Goal: Transaction & Acquisition: Subscribe to service/newsletter

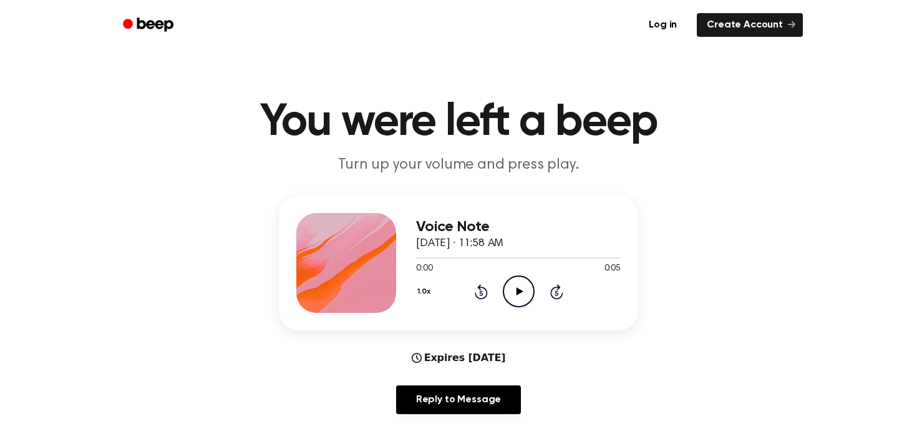
click at [521, 291] on icon at bounding box center [519, 291] width 7 height 8
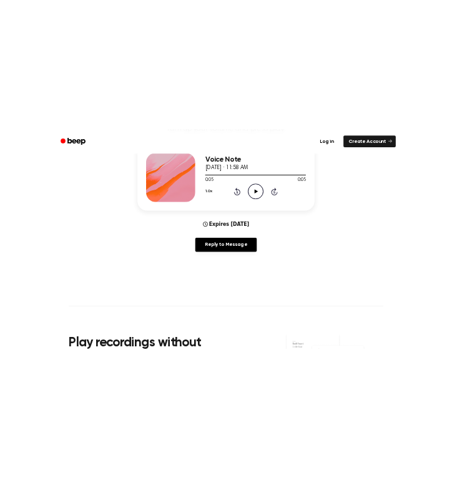
scroll to position [185, 0]
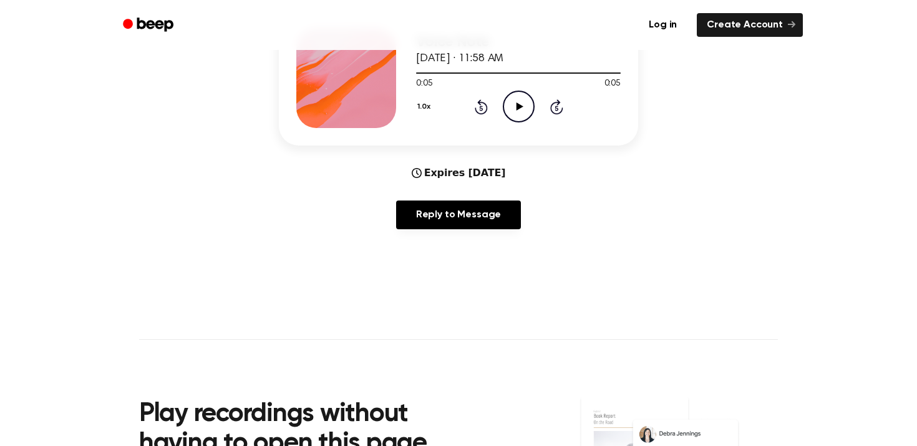
click at [521, 104] on icon "Play Audio" at bounding box center [519, 106] width 32 height 32
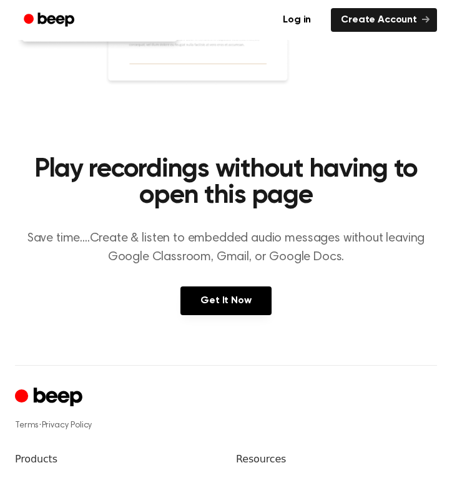
scroll to position [797, 0]
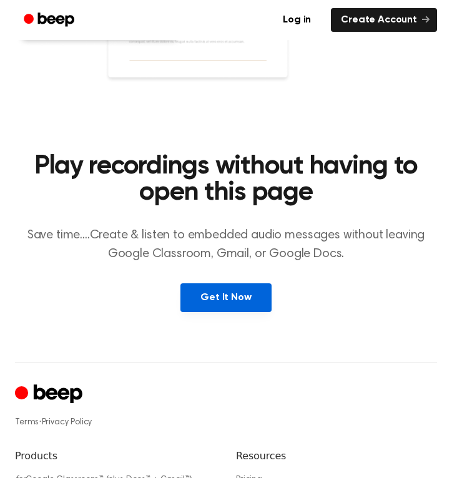
click at [234, 307] on link "Get It Now" at bounding box center [225, 297] width 90 height 29
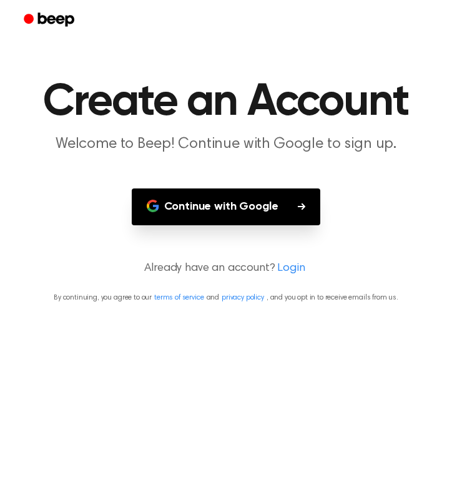
click at [245, 201] on button "Continue with Google" at bounding box center [226, 206] width 189 height 37
click at [187, 97] on h1 "Create an Account" at bounding box center [226, 102] width 422 height 45
click at [298, 269] on link "Login" at bounding box center [290, 268] width 27 height 17
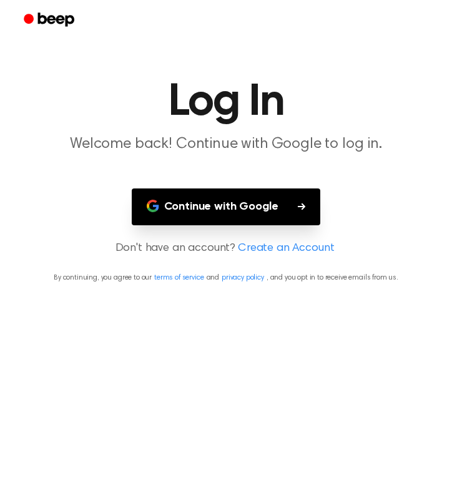
click at [273, 212] on button "Continue with Google" at bounding box center [226, 206] width 189 height 37
